Goal: Task Accomplishment & Management: Use online tool/utility

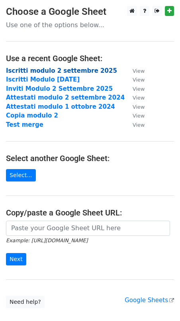
click at [60, 71] on strong "Iscritti modulo 2 settembre 2025" at bounding box center [61, 70] width 111 height 7
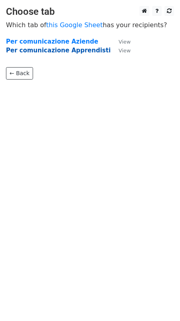
click at [72, 49] on strong "Per comunicazione Apprendisti" at bounding box center [58, 50] width 105 height 7
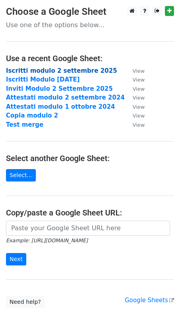
click at [55, 70] on strong "Iscritti modulo 2 settembre 2025" at bounding box center [61, 70] width 111 height 7
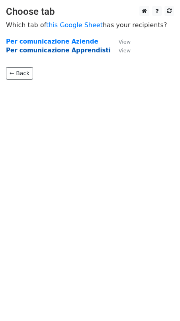
click at [52, 50] on strong "Per comunicazione Apprendisti" at bounding box center [58, 50] width 105 height 7
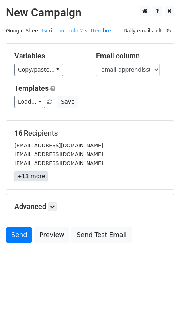
click at [28, 176] on link "+13 more" at bounding box center [31, 176] width 34 height 10
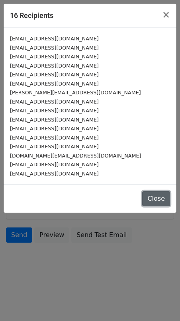
click at [158, 199] on button "Close" at bounding box center [157, 198] width 28 height 15
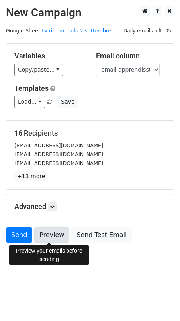
click at [50, 235] on link "Preview" at bounding box center [51, 234] width 35 height 15
click at [53, 207] on icon at bounding box center [52, 206] width 5 height 5
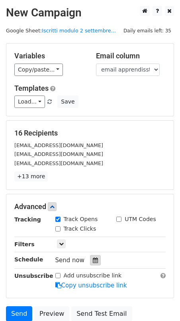
click at [93, 262] on icon at bounding box center [95, 260] width 5 height 6
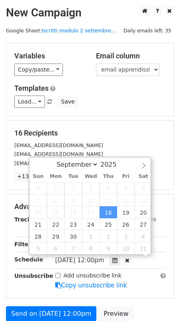
scroll to position [0, 0]
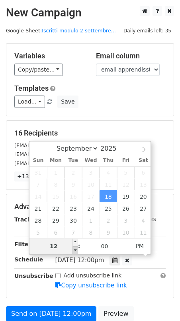
type input "2025-09-18 11:00"
type input "11"
click at [75, 249] on span at bounding box center [76, 250] width 6 height 8
type input "2025-09-18 10:00"
type input "10"
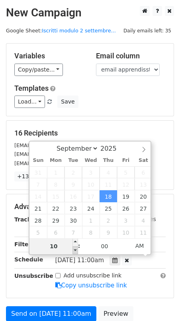
click at [75, 249] on span at bounding box center [76, 250] width 6 height 8
type input "2025-09-18 11:00"
type input "11"
click at [75, 242] on span at bounding box center [76, 242] width 6 height 8
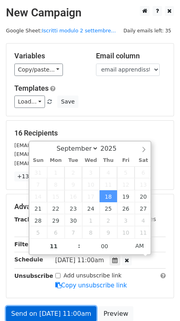
click at [62, 310] on link "Send on Sep 18 at 11:00am" at bounding box center [51, 313] width 91 height 15
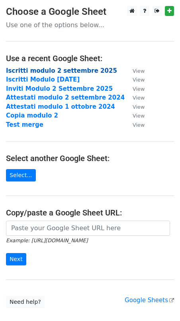
click at [45, 72] on strong "Iscritti modulo 2 settembre 2025" at bounding box center [61, 70] width 111 height 7
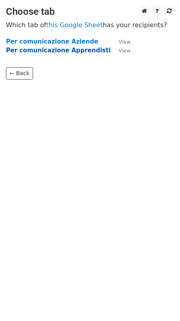
click at [54, 51] on strong "Per comunicazione Apprendisti" at bounding box center [58, 50] width 105 height 7
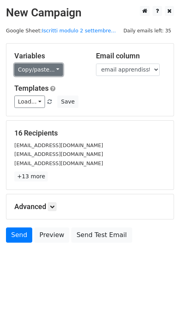
click at [53, 68] on link "Copy/paste..." at bounding box center [38, 69] width 49 height 12
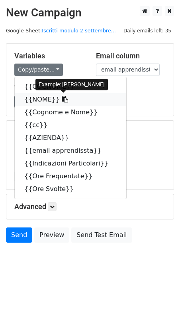
click at [62, 99] on icon at bounding box center [65, 99] width 6 height 6
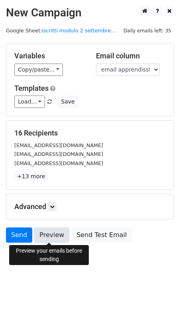
click at [50, 234] on link "Preview" at bounding box center [51, 234] width 35 height 15
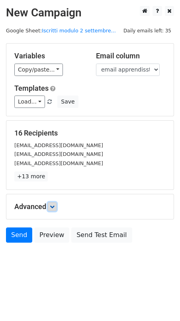
click at [55, 207] on icon at bounding box center [52, 206] width 5 height 5
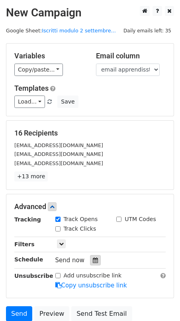
click at [93, 262] on icon at bounding box center [95, 260] width 5 height 6
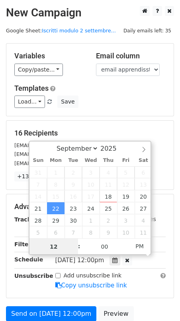
scroll to position [0, 0]
type input "2025-09-22 11:00"
type input "11"
click at [74, 250] on span at bounding box center [76, 250] width 6 height 8
type input "2025-09-22 10:00"
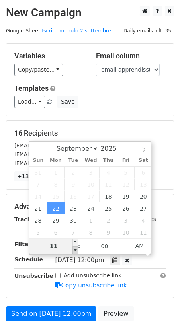
type input "10"
click at [74, 250] on span at bounding box center [76, 250] width 6 height 8
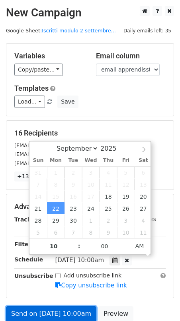
click at [63, 309] on link "Send on Sep 22 at 10:00am" at bounding box center [51, 313] width 91 height 15
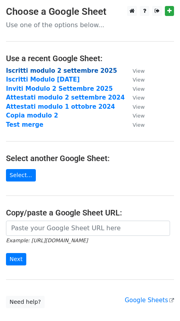
click at [71, 71] on strong "Iscritti modulo 2 settembre 2025" at bounding box center [61, 70] width 111 height 7
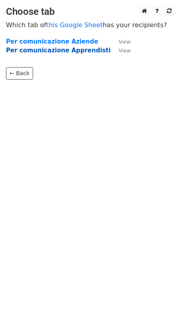
click at [63, 52] on strong "Per comunicazione Apprendisti" at bounding box center [58, 50] width 105 height 7
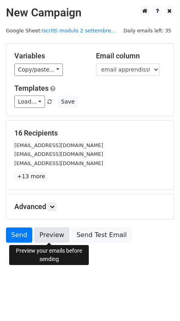
click at [50, 234] on link "Preview" at bounding box center [51, 234] width 35 height 15
click at [53, 206] on icon at bounding box center [52, 206] width 5 height 5
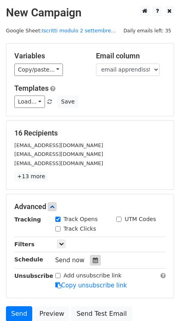
click at [93, 261] on icon at bounding box center [95, 260] width 5 height 6
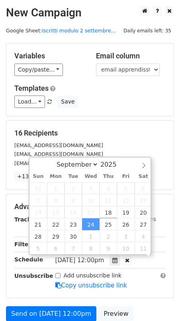
scroll to position [0, 0]
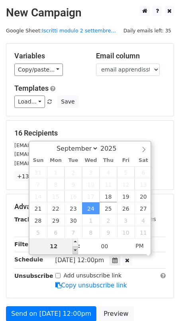
type input "[DATE] 11:00"
type input "11"
click at [76, 250] on span at bounding box center [76, 250] width 6 height 8
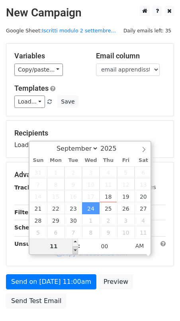
type input "[DATE] 10:00"
type input "10"
click at [76, 250] on span at bounding box center [76, 250] width 6 height 8
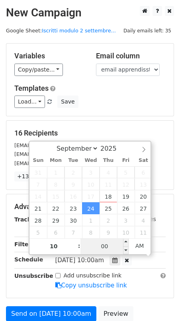
click at [115, 247] on input "00" at bounding box center [105, 246] width 49 height 16
type input "05"
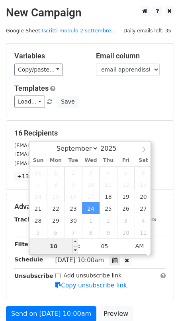
type input "[DATE] 10:05"
click at [62, 248] on input "10" at bounding box center [54, 246] width 49 height 16
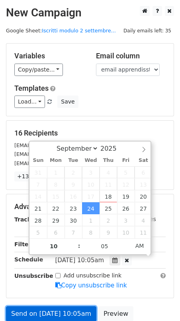
click at [71, 311] on link "Send on [DATE] 10:05am" at bounding box center [51, 313] width 91 height 15
